Goal: Find specific page/section: Find specific page/section

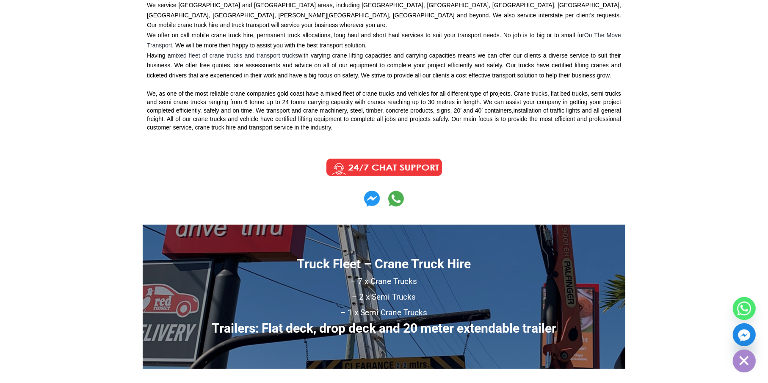
scroll to position [550, 0]
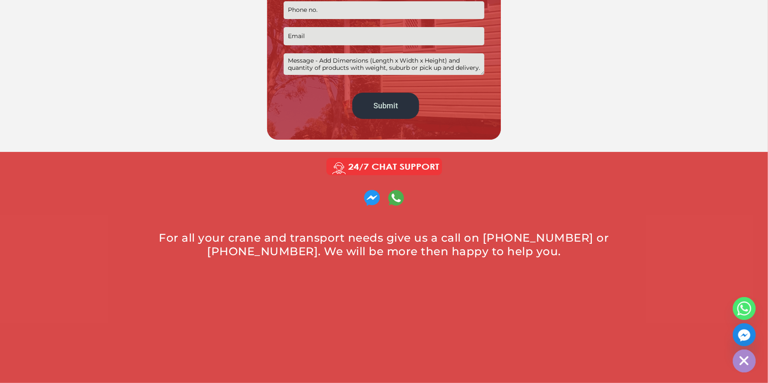
scroll to position [339, 0]
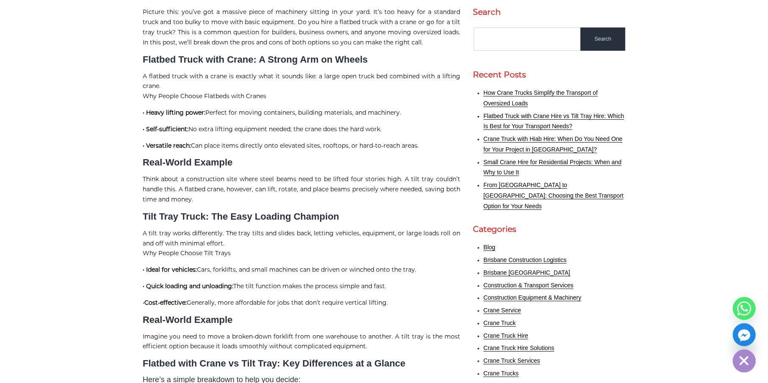
scroll to position [296, 0]
